Goal: Communication & Community: Answer question/provide support

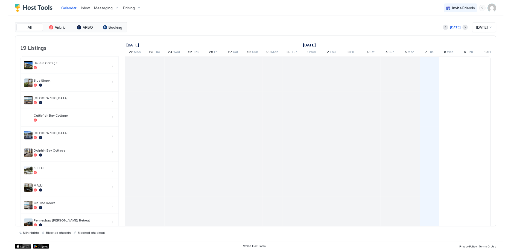
scroll to position [0, 304]
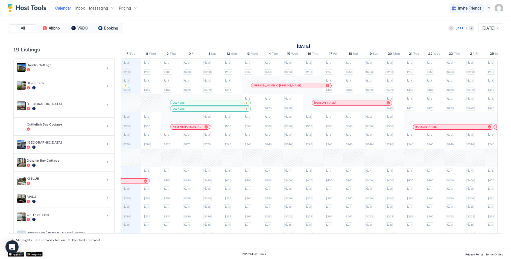
click at [81, 9] on span "Inbox" at bounding box center [80, 8] width 9 height 5
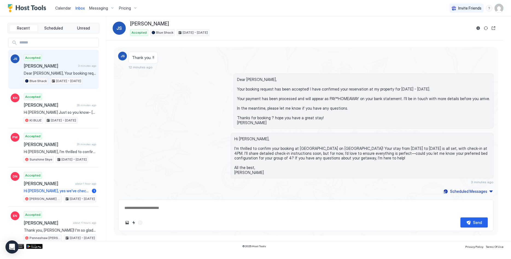
scroll to position [61, 0]
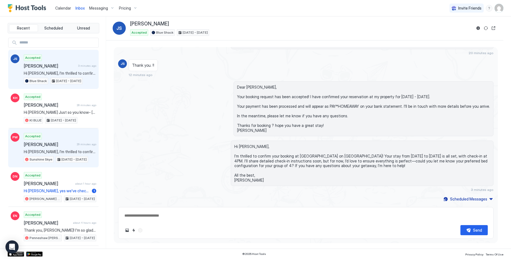
click at [54, 148] on div "Accepted [PERSON_NAME] 29 minutes ago Hi [PERSON_NAME], I’m thrilled to confirm…" at bounding box center [60, 148] width 73 height 30
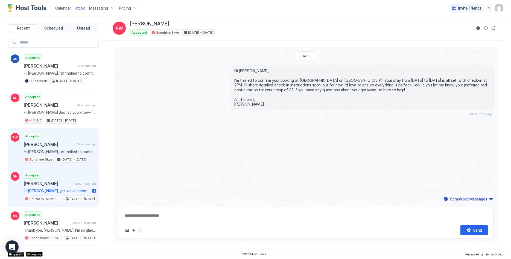
click at [72, 183] on span "[PERSON_NAME]" at bounding box center [48, 183] width 49 height 5
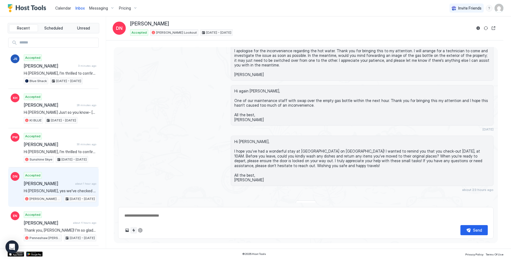
scroll to position [744, 0]
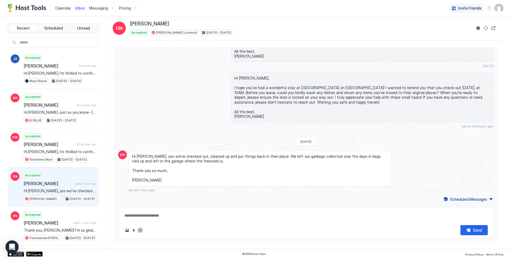
click at [142, 231] on button "ChatGPT Auto Reply" at bounding box center [140, 230] width 7 height 7
type textarea "*"
type textarea "**********"
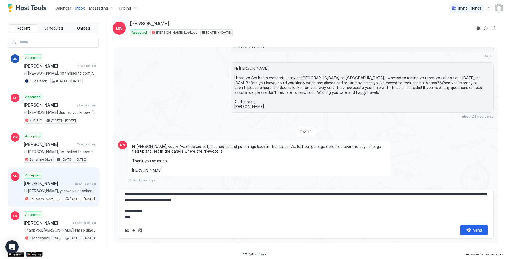
scroll to position [6, 0]
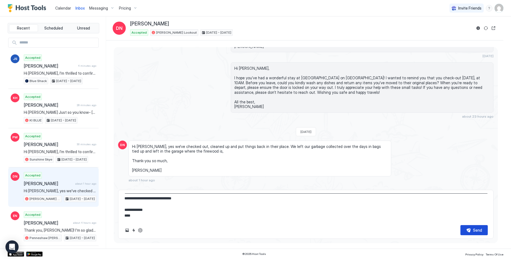
click at [473, 228] on button "Send" at bounding box center [474, 230] width 27 height 10
type textarea "*"
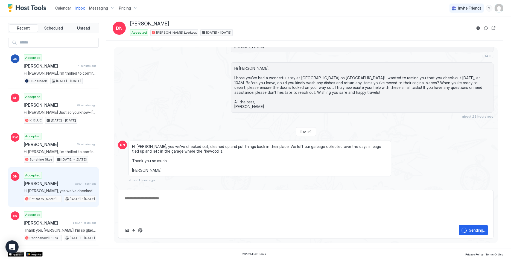
scroll to position [785, 0]
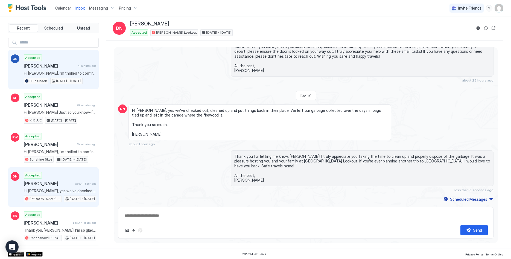
click at [56, 70] on div "Accepted [PERSON_NAME] 4 minutes ago Hi [PERSON_NAME], I’m thrilled to confirm …" at bounding box center [60, 69] width 73 height 30
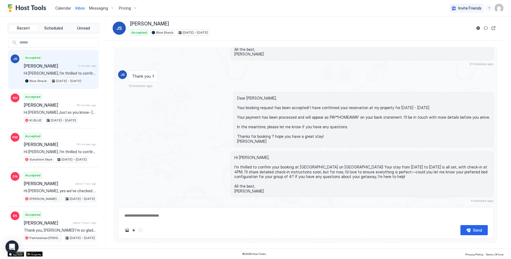
scroll to position [61, 0]
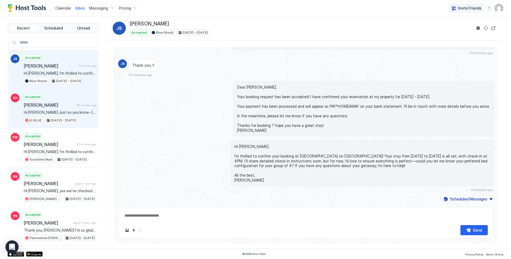
click at [59, 114] on span "Hi [PERSON_NAME] Just so you know- [PERSON_NAME] (our plumber) will be doing so…" at bounding box center [60, 112] width 73 height 5
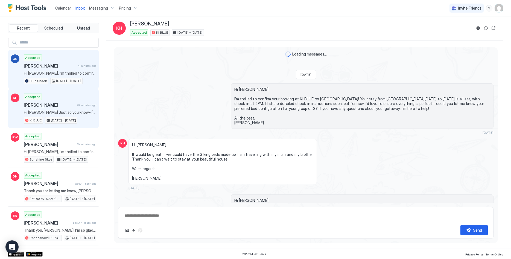
scroll to position [1290, 0]
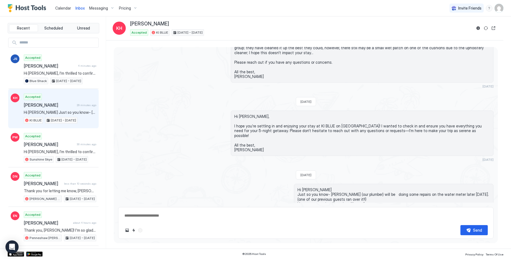
type textarea "*"
click at [60, 11] on link "Calendar" at bounding box center [63, 8] width 16 height 6
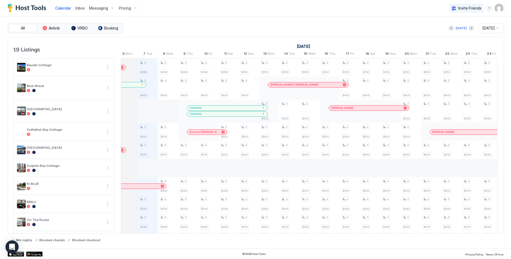
scroll to position [0, 317]
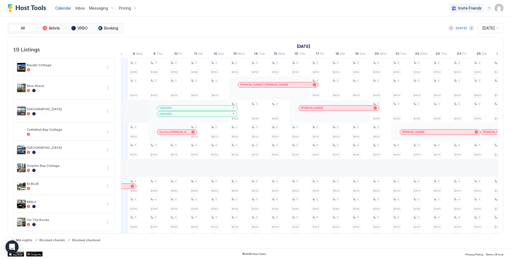
click at [322, 107] on div at bounding box center [321, 108] width 4 height 4
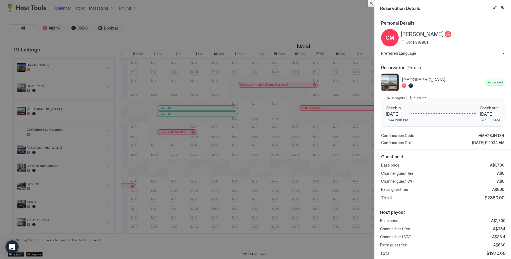
click at [370, 4] on button "Close" at bounding box center [371, 3] width 7 height 7
